Goal: Transaction & Acquisition: Book appointment/travel/reservation

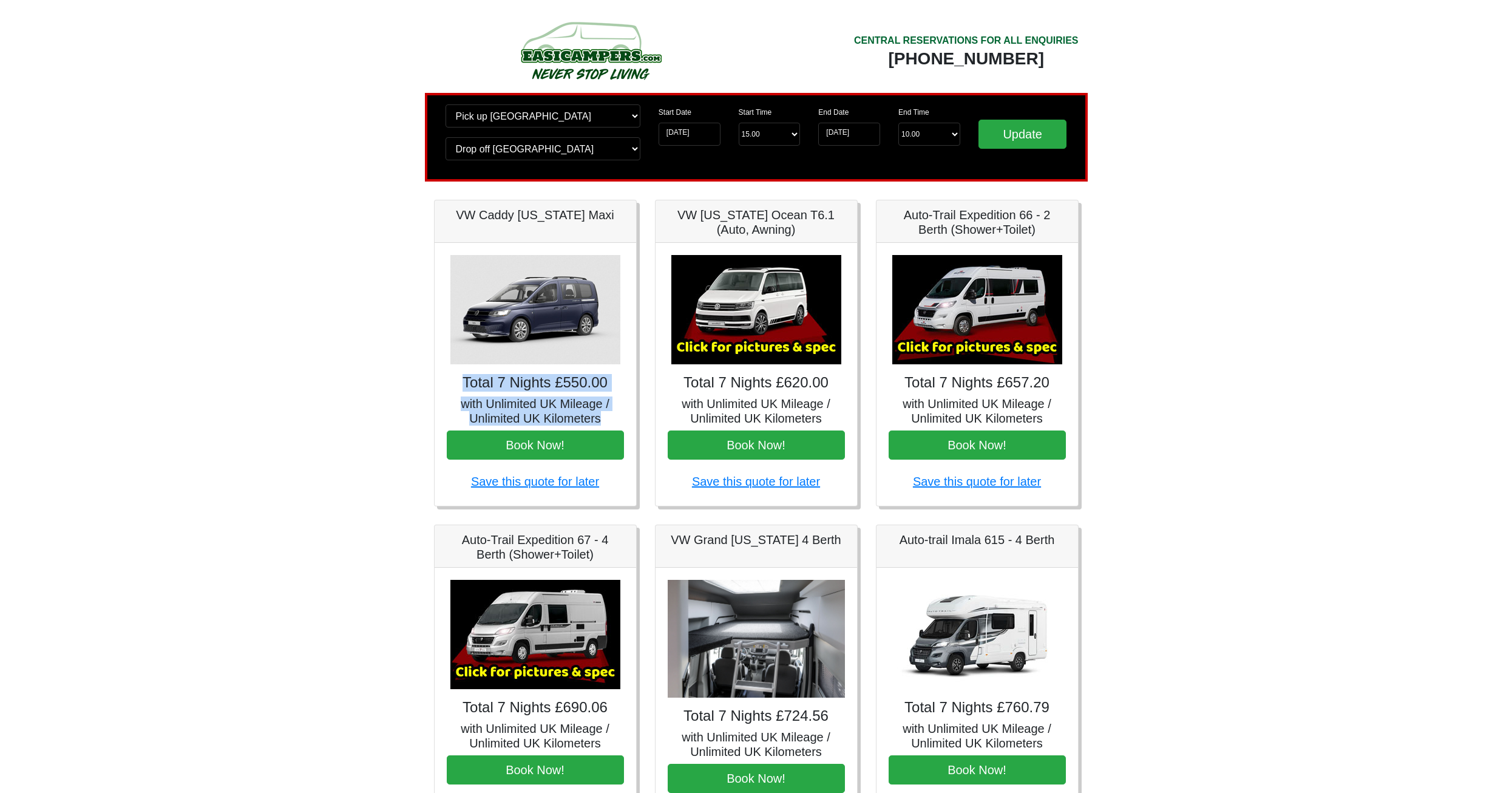
drag, startPoint x: 452, startPoint y: 385, endPoint x: 631, endPoint y: 420, distance: 182.4
click at [631, 420] on div "Total 7 Nights £550.00 with Unlimited UK Mileage / Unlimited UK Kilometers Book…" at bounding box center [535, 374] width 202 height 263
drag, startPoint x: 623, startPoint y: 418, endPoint x: 465, endPoint y: 391, distance: 160.3
click at [465, 391] on div "Total 7 Nights £550.00 with Unlimited UK Mileage / Unlimited UK Kilometers Book…" at bounding box center [535, 374] width 202 height 263
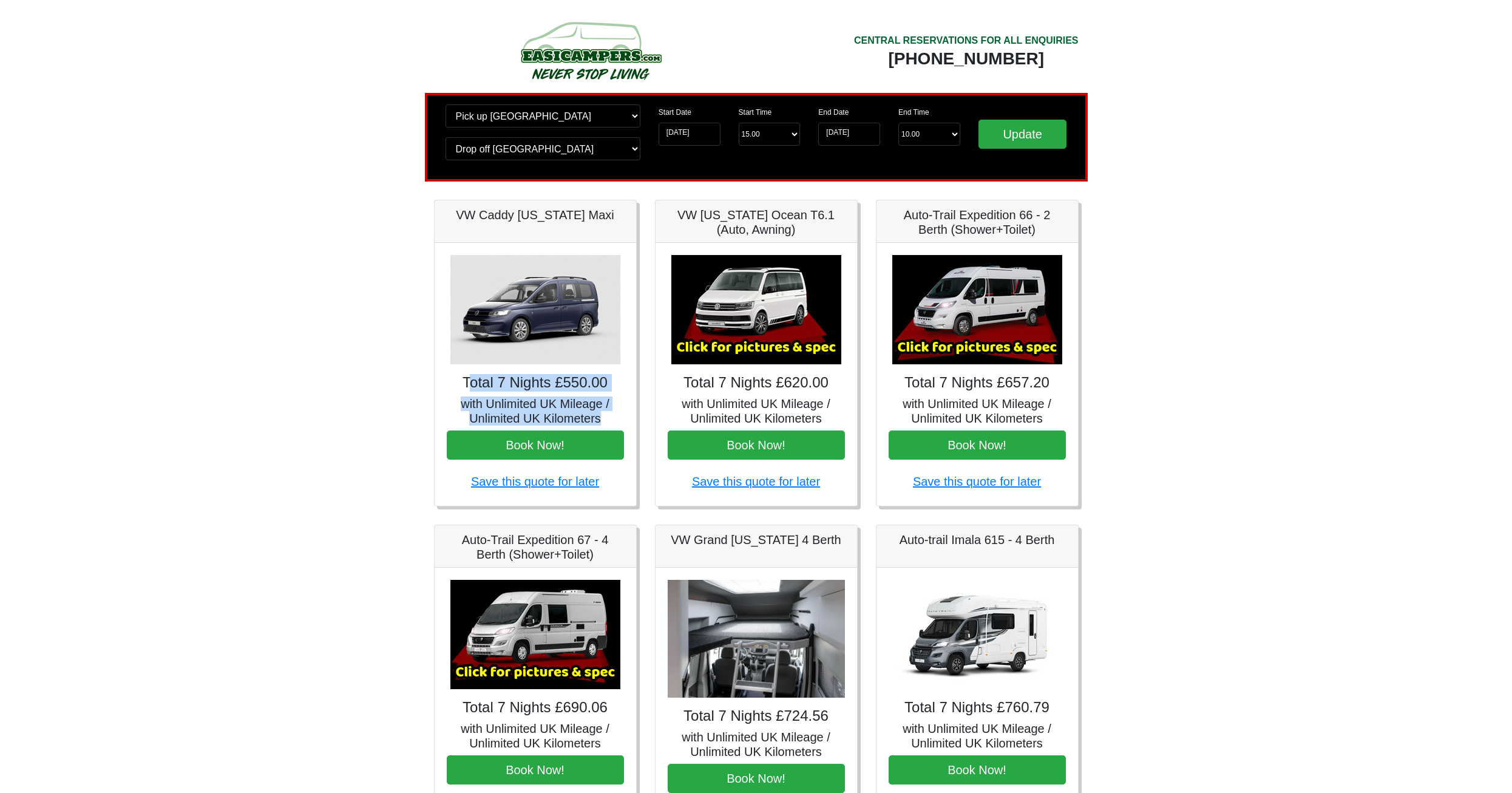
click at [465, 391] on h4 "Total 7 Nights £550.00" at bounding box center [535, 383] width 177 height 18
drag, startPoint x: 463, startPoint y: 388, endPoint x: 630, endPoint y: 420, distance: 170.0
click at [630, 420] on div "Total 7 Nights £550.00 with Unlimited UK Mileage / Unlimited UK Kilometers Book…" at bounding box center [535, 374] width 202 height 263
drag, startPoint x: 630, startPoint y: 420, endPoint x: 475, endPoint y: 383, distance: 159.4
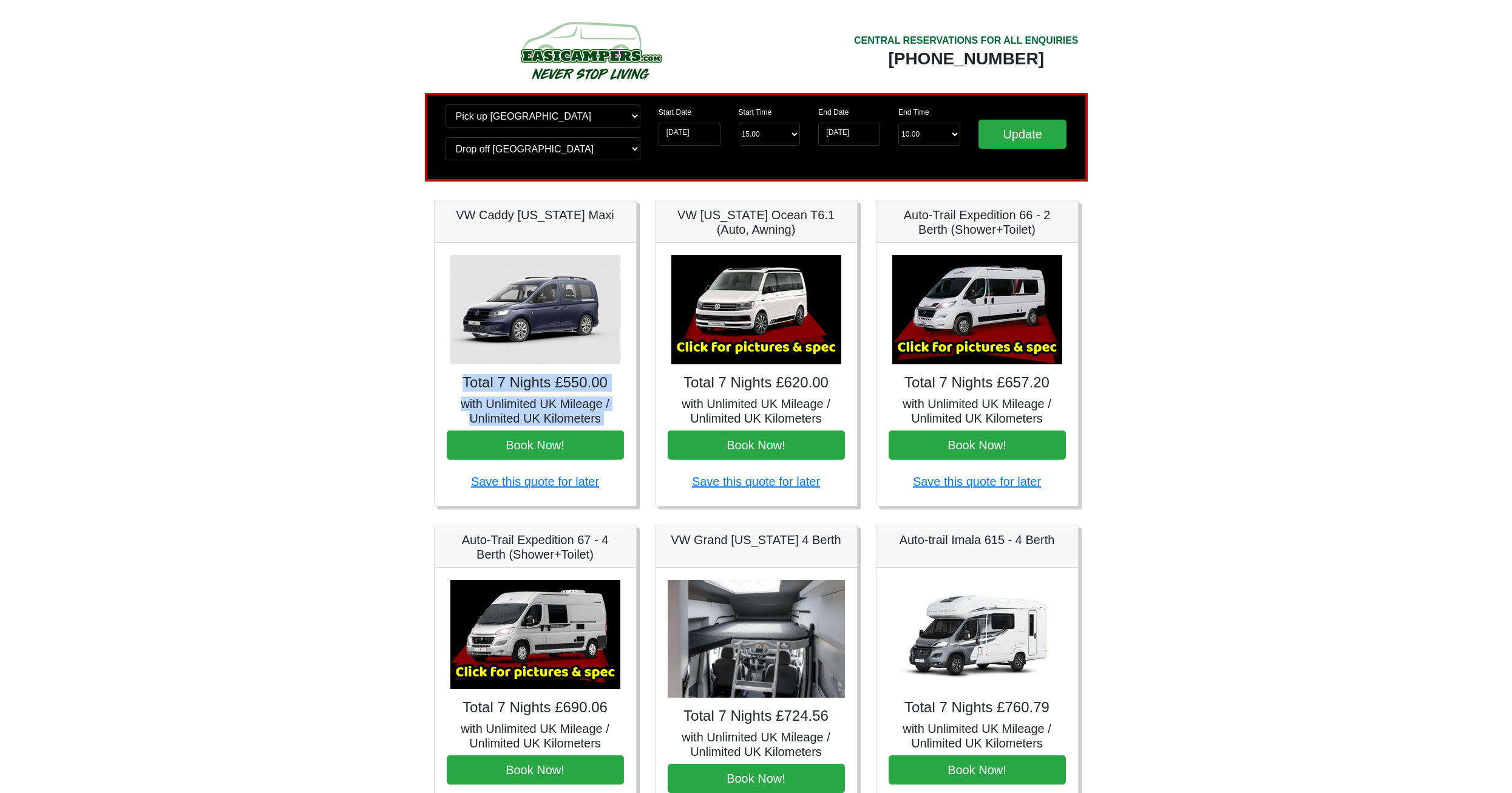
click at [475, 383] on div "Total 7 Nights £550.00 with Unlimited UK Mileage / Unlimited UK Kilometers Book…" at bounding box center [535, 374] width 202 height 263
click at [475, 383] on h4 "Total 7 Nights £550.00" at bounding box center [535, 383] width 177 height 18
